Goal: Find specific page/section

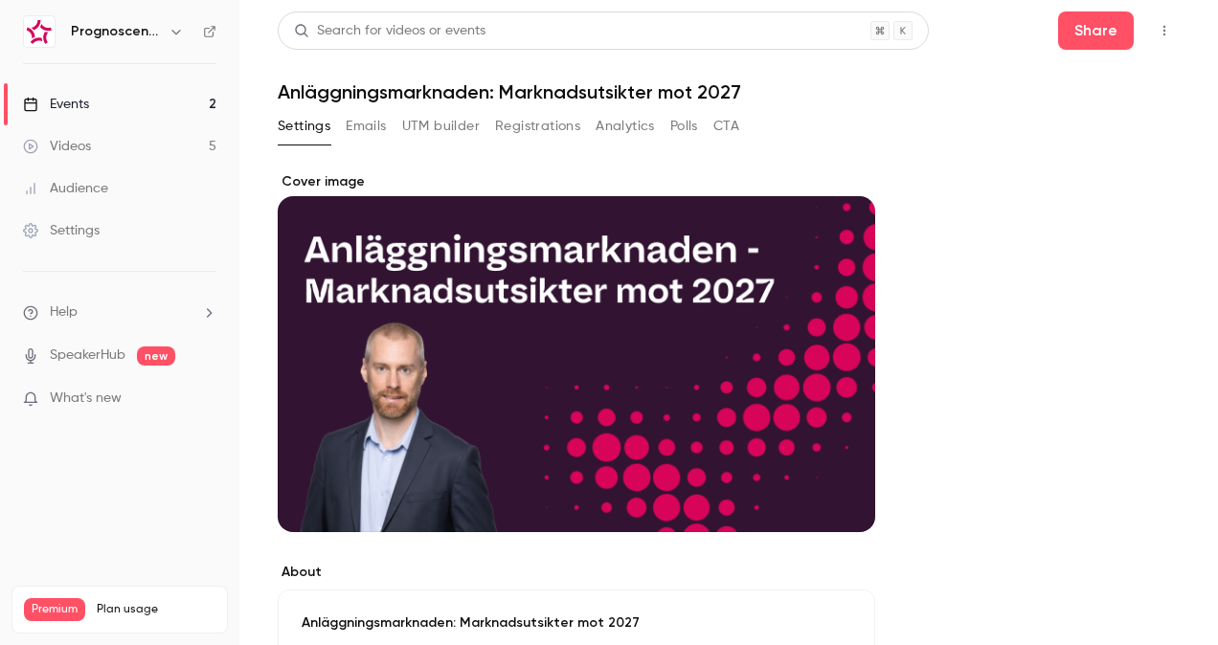
click at [113, 141] on link "Videos 5" at bounding box center [119, 146] width 239 height 42
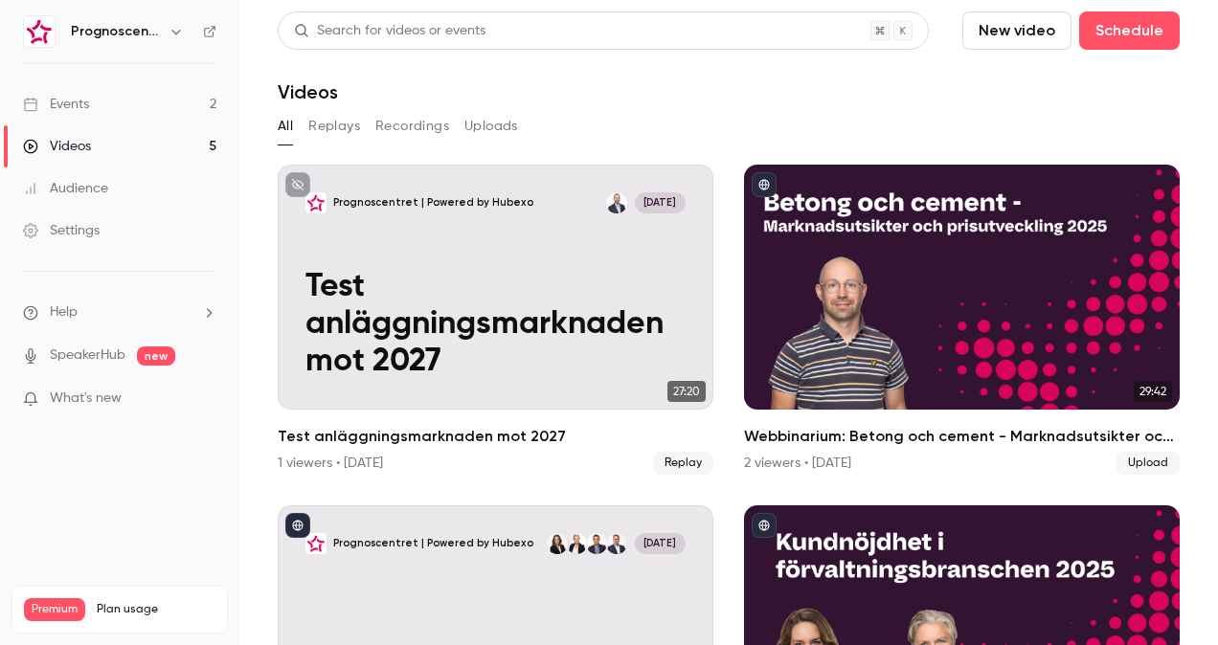
click at [136, 103] on link "Events 2" at bounding box center [119, 104] width 239 height 42
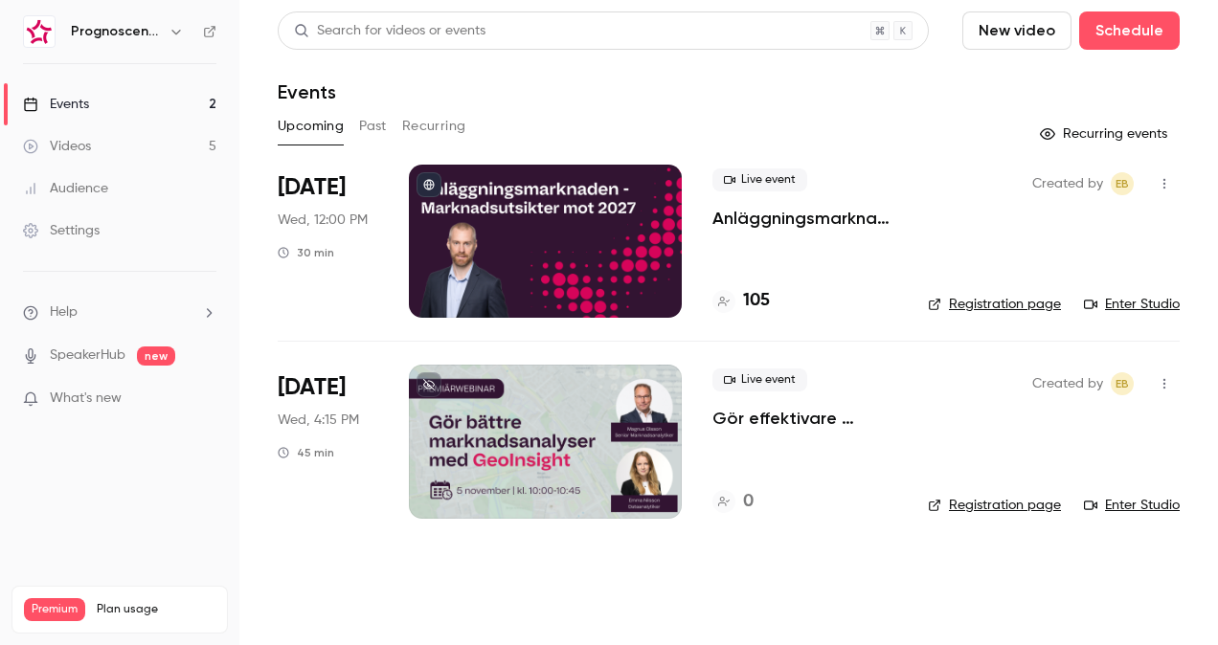
click at [299, 550] on main "Search for videos or events New video Schedule Events Upcoming Past Recurring R…" at bounding box center [728, 322] width 979 height 645
